Goal: Transaction & Acquisition: Purchase product/service

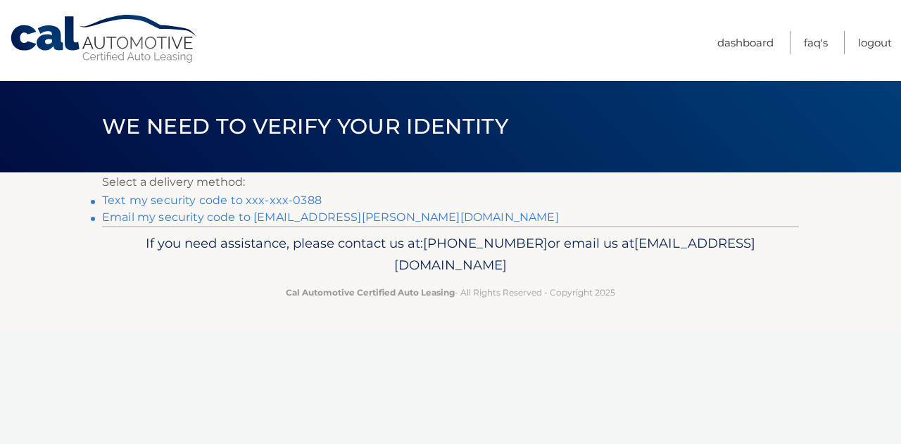
click at [281, 200] on link "Text my security code to xxx-xxx-0388" at bounding box center [212, 200] width 220 height 13
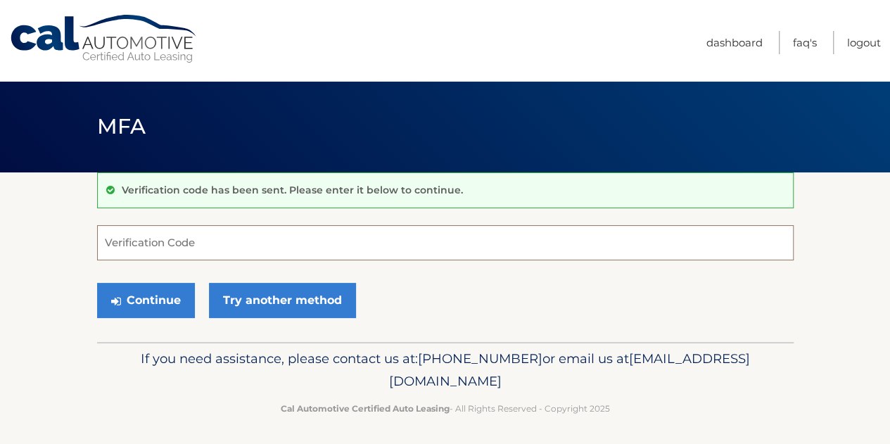
click at [322, 248] on input "Verification Code" at bounding box center [445, 242] width 697 height 35
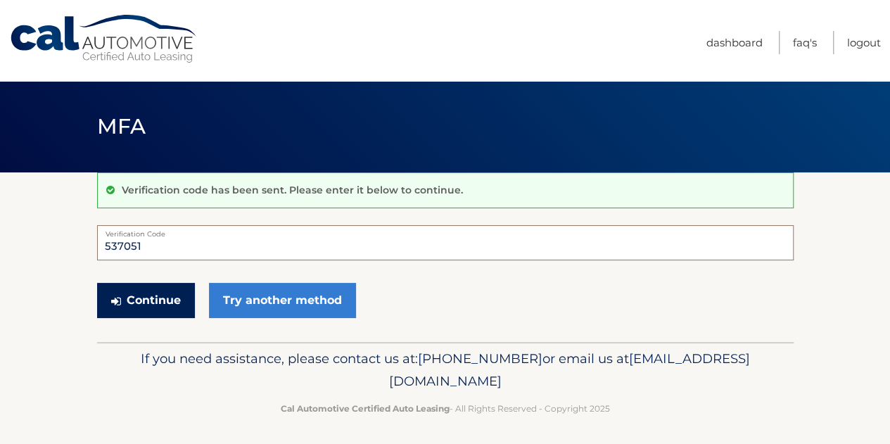
type input "537051"
click at [160, 290] on button "Continue" at bounding box center [146, 300] width 98 height 35
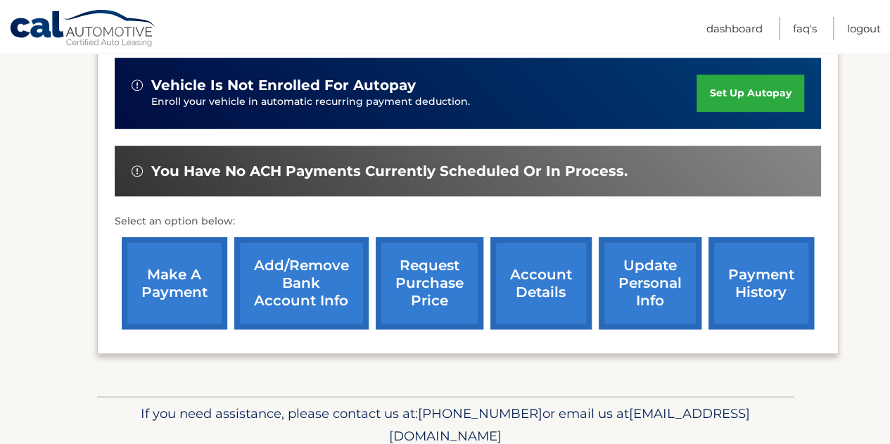
scroll to position [352, 0]
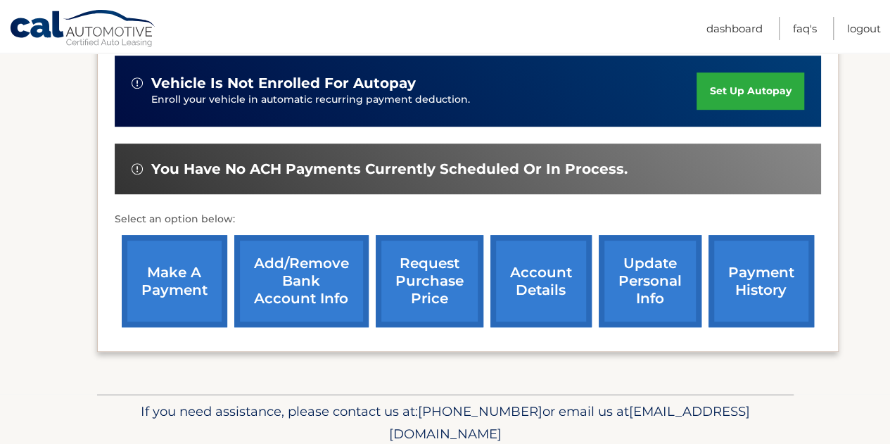
click at [151, 292] on link "make a payment" at bounding box center [175, 281] width 106 height 92
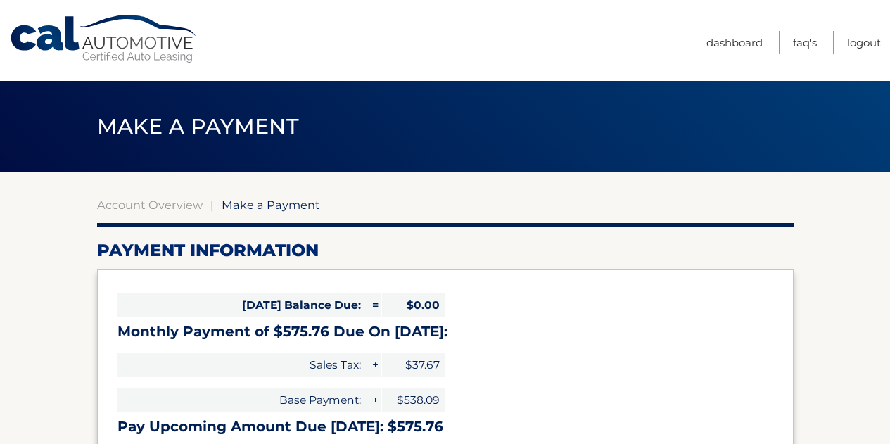
scroll to position [211, 0]
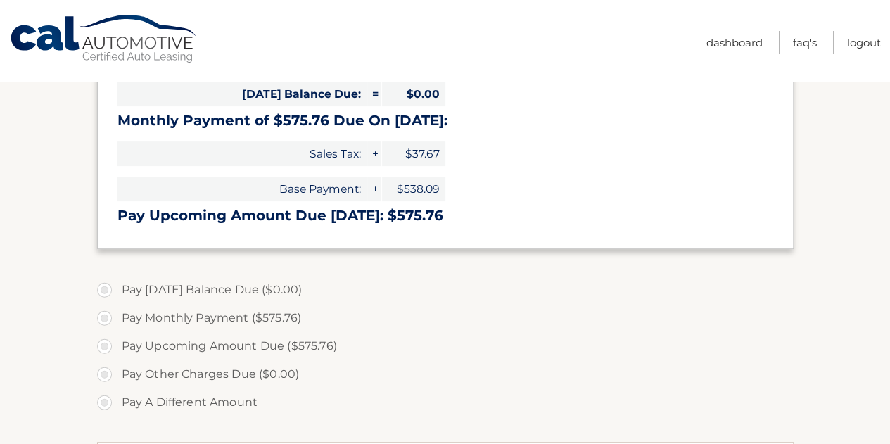
select select "ODhhZmI4NTEtMTFlNi00ZDQ3LWI0YTctODRjYjNkYTE3ZGZh"
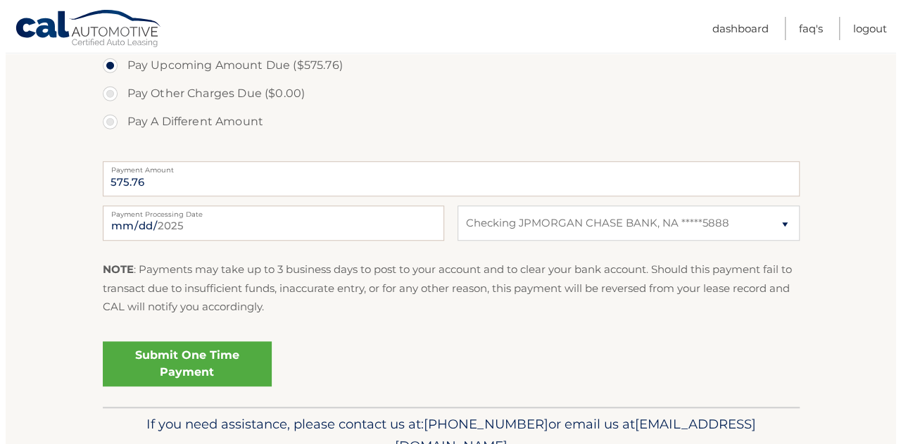
scroll to position [493, 0]
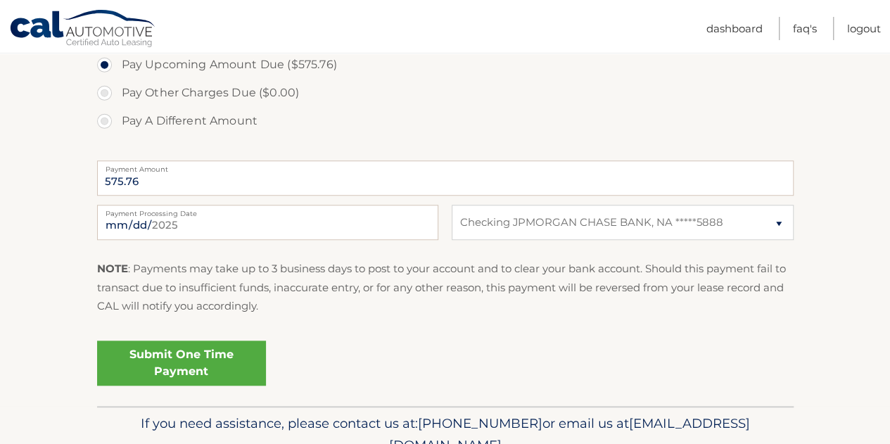
click at [179, 374] on link "Submit One Time Payment" at bounding box center [181, 363] width 169 height 45
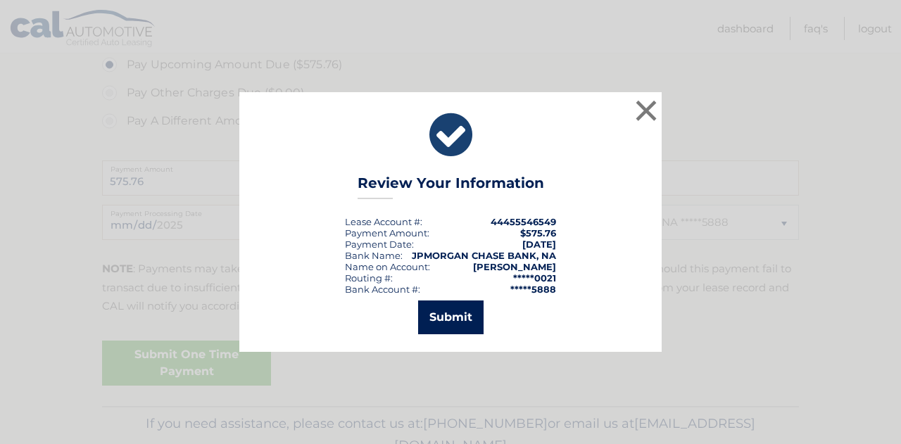
click at [455, 320] on button "Submit" at bounding box center [450, 318] width 65 height 34
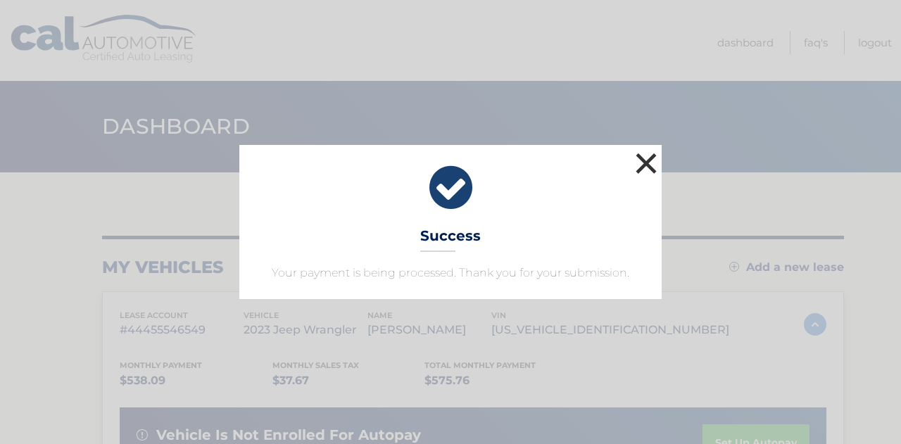
click at [656, 165] on button "×" at bounding box center [646, 163] width 28 height 28
